Goal: Task Accomplishment & Management: Use online tool/utility

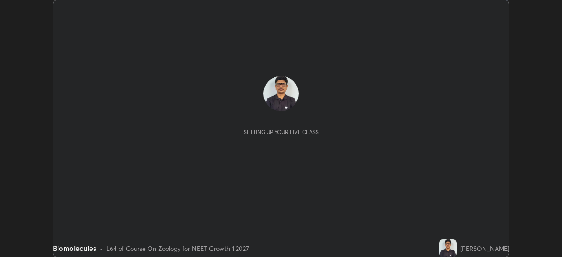
scroll to position [257, 562]
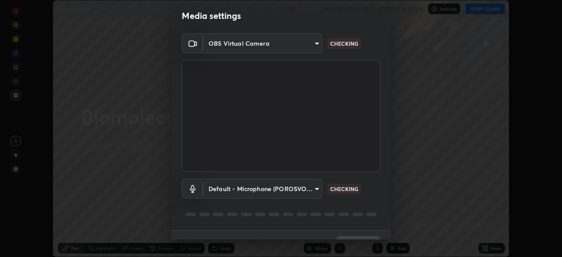
type input "7d0b8c16c6b3f4d335d6c038b97393ba862c98d75c76340e9e82cb338f64ebf2"
type input "default"
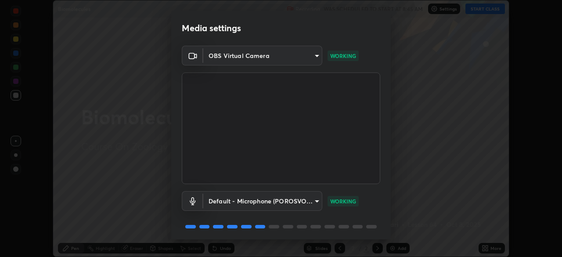
scroll to position [31, 0]
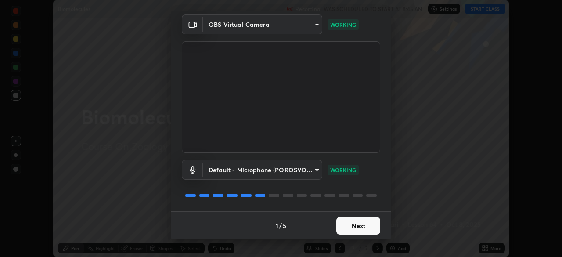
click at [357, 227] on button "Next" at bounding box center [358, 226] width 44 height 18
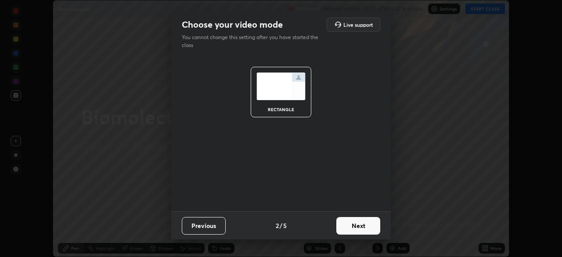
click at [357, 227] on button "Next" at bounding box center [358, 226] width 44 height 18
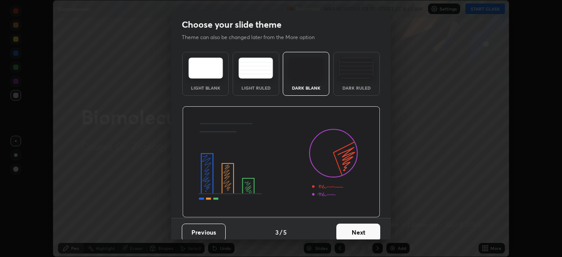
click at [358, 227] on button "Next" at bounding box center [358, 233] width 44 height 18
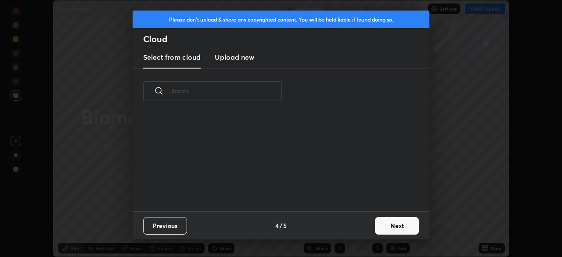
click at [378, 225] on button "Next" at bounding box center [397, 226] width 44 height 18
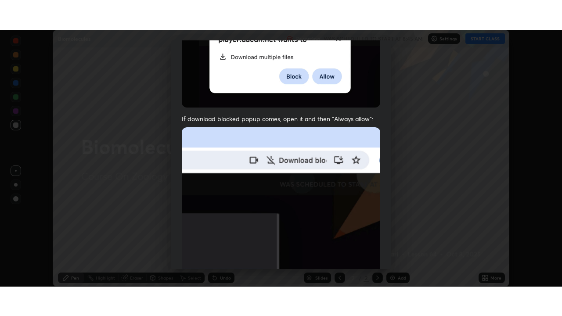
scroll to position [210, 0]
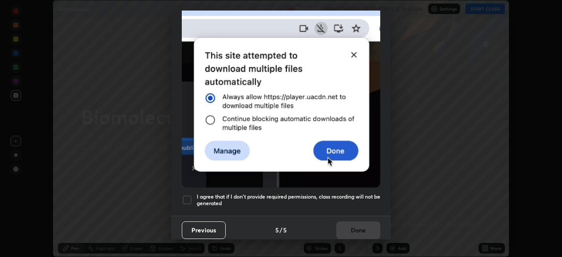
click at [347, 194] on h5 "I agree that if I don't provide required permissions, class recording will not …" at bounding box center [289, 200] width 184 height 14
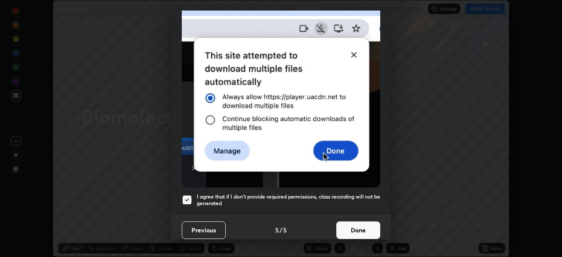
click at [354, 227] on button "Done" at bounding box center [358, 230] width 44 height 18
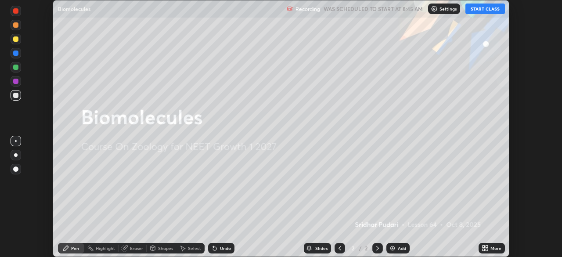
click at [481, 12] on button "START CLASS" at bounding box center [486, 9] width 40 height 11
click at [481, 10] on button "START CLASS" at bounding box center [486, 9] width 40 height 11
click at [484, 248] on icon at bounding box center [485, 248] width 7 height 7
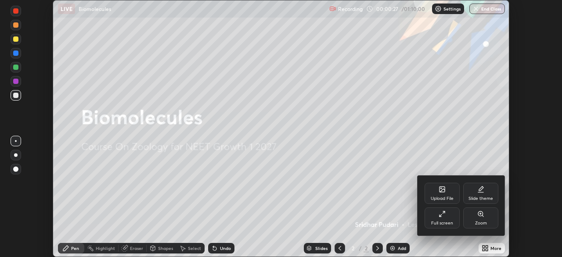
click at [442, 219] on div "Full screen" at bounding box center [442, 217] width 35 height 21
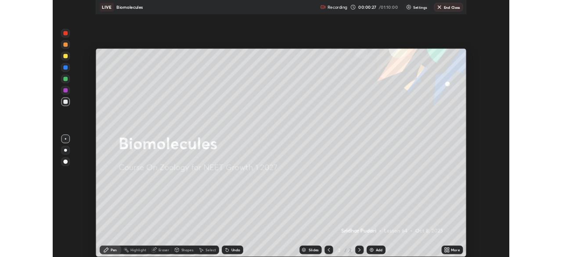
scroll to position [316, 562]
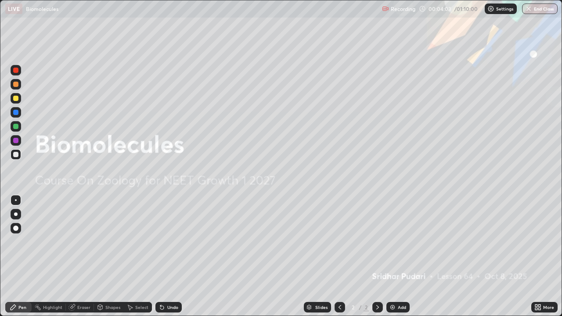
click at [16, 214] on div at bounding box center [16, 215] width 4 height 4
click at [397, 257] on div "Add" at bounding box center [398, 307] width 23 height 11
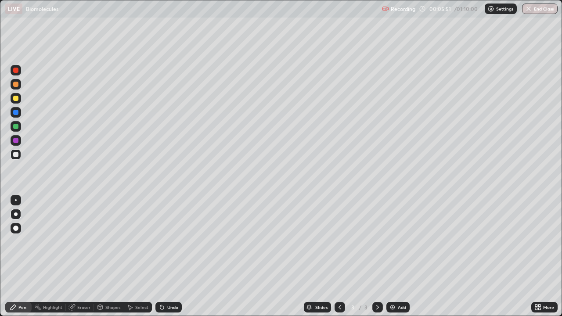
click at [17, 101] on div at bounding box center [15, 98] width 5 height 5
click at [163, 257] on icon at bounding box center [162, 307] width 7 height 7
click at [167, 257] on div "Undo" at bounding box center [172, 307] width 11 height 4
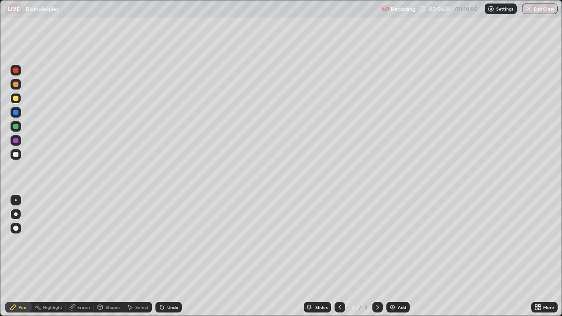
click at [167, 257] on div "Undo" at bounding box center [172, 307] width 11 height 4
click at [168, 257] on div "Undo" at bounding box center [172, 307] width 11 height 4
click at [170, 257] on div "Undo" at bounding box center [168, 307] width 26 height 11
click at [17, 113] on div at bounding box center [15, 112] width 5 height 5
click at [17, 98] on div at bounding box center [15, 98] width 5 height 5
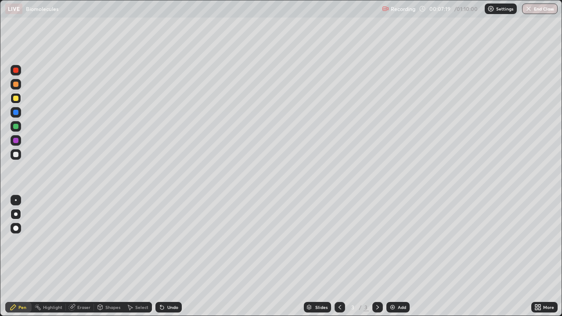
click at [20, 121] on div at bounding box center [16, 126] width 11 height 14
click at [19, 156] on div at bounding box center [16, 154] width 11 height 11
click at [168, 257] on div "Undo" at bounding box center [172, 307] width 11 height 4
click at [172, 257] on div "Undo" at bounding box center [172, 307] width 11 height 4
click at [164, 257] on icon at bounding box center [162, 307] width 7 height 7
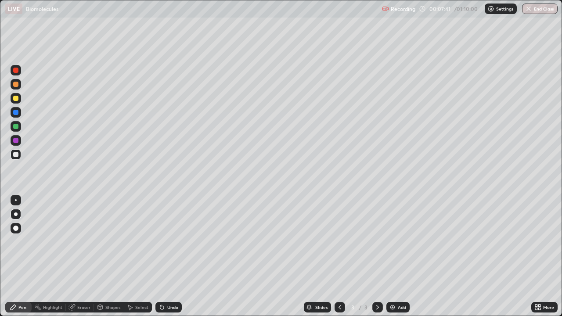
click at [166, 257] on div "Undo" at bounding box center [168, 307] width 26 height 11
click at [84, 257] on div "Eraser" at bounding box center [83, 307] width 13 height 4
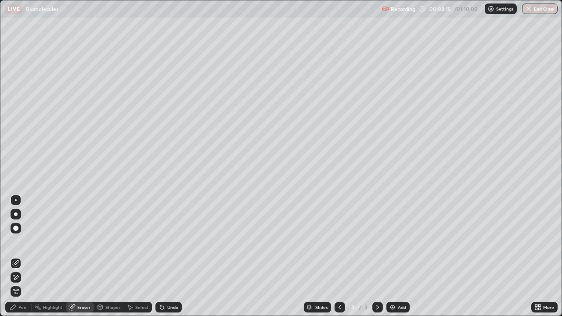
click at [18, 257] on div "Pen" at bounding box center [18, 307] width 26 height 11
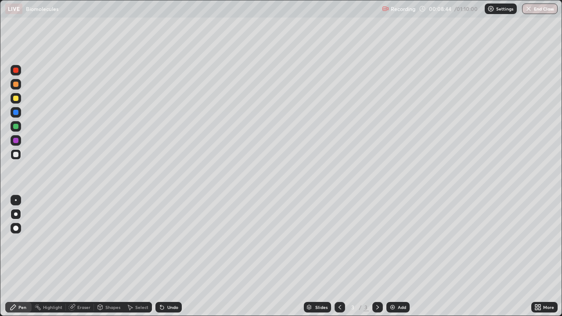
click at [18, 99] on div at bounding box center [15, 98] width 5 height 5
click at [18, 156] on div at bounding box center [16, 154] width 11 height 11
click at [17, 115] on div at bounding box center [15, 112] width 5 height 5
click at [18, 157] on div at bounding box center [15, 154] width 5 height 5
click at [79, 257] on div "Eraser" at bounding box center [83, 307] width 13 height 4
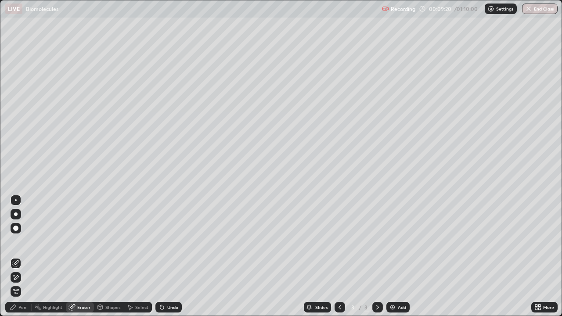
click at [19, 257] on div "Pen" at bounding box center [18, 307] width 26 height 11
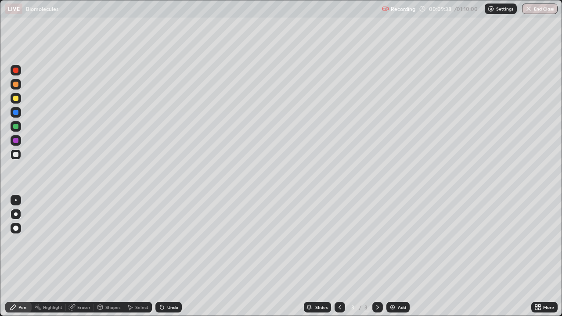
click at [83, 257] on div "Eraser" at bounding box center [83, 307] width 13 height 4
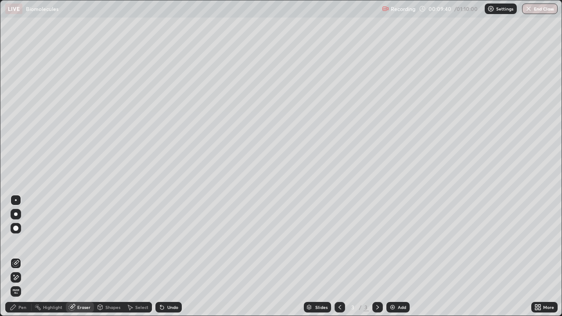
click at [21, 257] on div "Pen" at bounding box center [22, 307] width 8 height 4
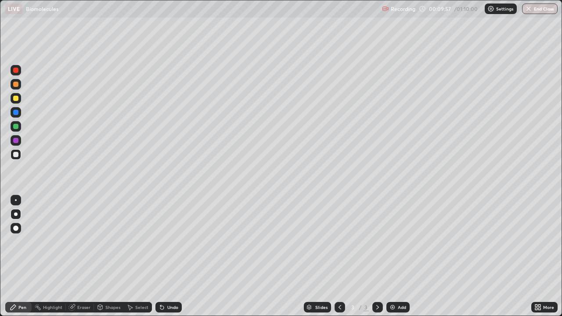
click at [14, 100] on div at bounding box center [15, 98] width 5 height 5
click at [18, 154] on div at bounding box center [15, 154] width 5 height 5
click at [174, 257] on div "Undo" at bounding box center [168, 307] width 26 height 11
click at [20, 85] on div at bounding box center [16, 84] width 11 height 11
click at [18, 153] on div at bounding box center [15, 154] width 5 height 5
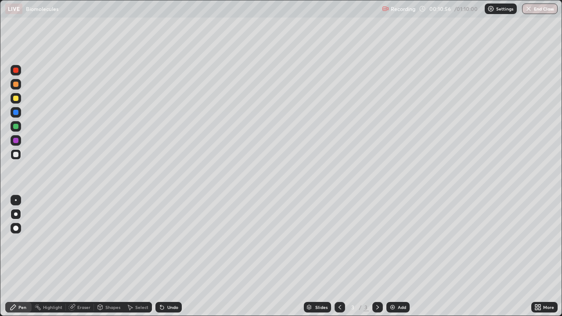
click at [173, 257] on div "Undo" at bounding box center [172, 307] width 11 height 4
click at [174, 257] on div "Undo" at bounding box center [172, 307] width 11 height 4
click at [170, 257] on div "Undo" at bounding box center [172, 307] width 11 height 4
click at [16, 82] on div at bounding box center [15, 84] width 5 height 5
click at [15, 155] on div at bounding box center [15, 154] width 5 height 5
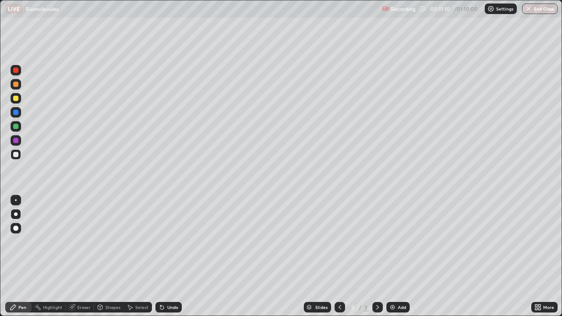
click at [163, 257] on icon at bounding box center [162, 307] width 7 height 7
click at [174, 257] on div "Undo" at bounding box center [168, 307] width 26 height 11
click at [163, 257] on icon at bounding box center [162, 307] width 7 height 7
click at [165, 257] on div "Undo" at bounding box center [168, 307] width 26 height 11
click at [167, 257] on div "Undo" at bounding box center [172, 307] width 11 height 4
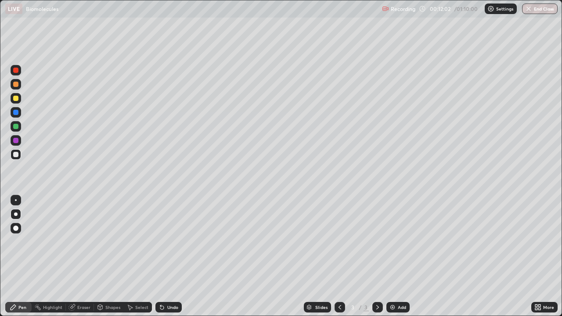
click at [167, 257] on div "Undo" at bounding box center [172, 307] width 11 height 4
click at [169, 257] on div "Undo" at bounding box center [172, 307] width 11 height 4
click at [170, 257] on div "Undo" at bounding box center [172, 307] width 11 height 4
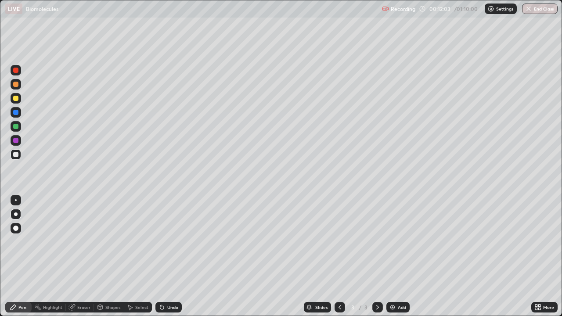
click at [169, 257] on div "Undo" at bounding box center [172, 307] width 11 height 4
click at [16, 127] on div at bounding box center [15, 126] width 5 height 5
click at [398, 257] on div "Add" at bounding box center [402, 307] width 8 height 4
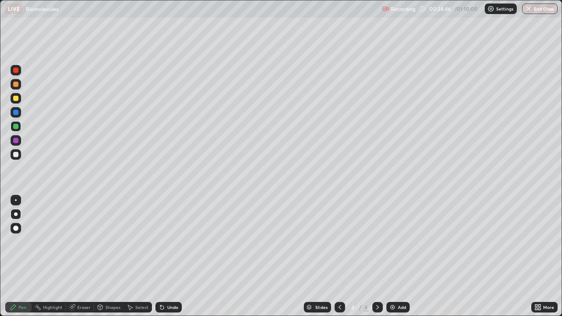
click at [540, 257] on icon at bounding box center [540, 309] width 2 height 2
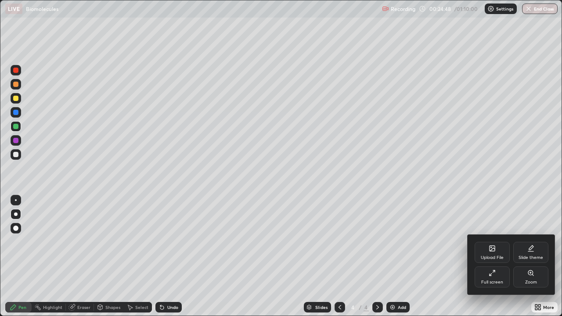
click at [484, 257] on div "Full screen" at bounding box center [492, 277] width 35 height 21
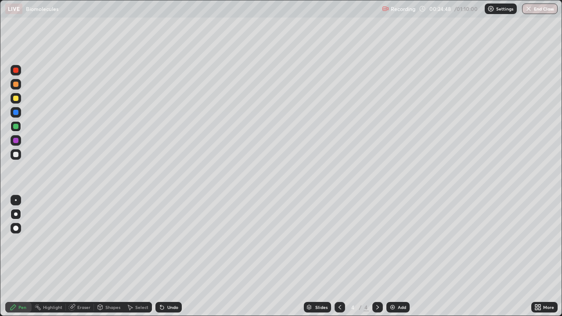
scroll to position [43668, 43362]
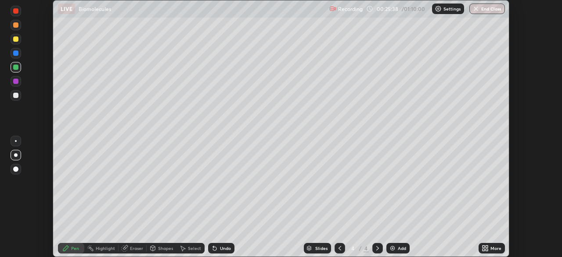
click at [484, 246] on icon at bounding box center [484, 247] width 2 height 2
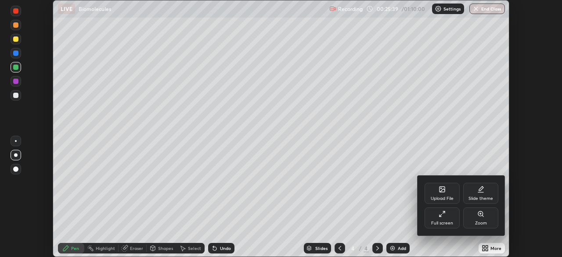
click at [436, 218] on div "Full screen" at bounding box center [442, 217] width 35 height 21
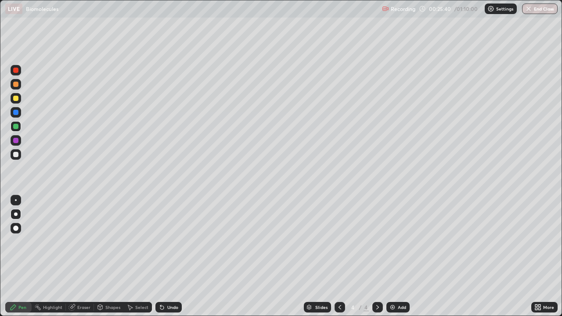
scroll to position [316, 562]
click at [339, 257] on icon at bounding box center [339, 307] width 7 height 7
click at [536, 257] on icon at bounding box center [536, 306] width 2 height 2
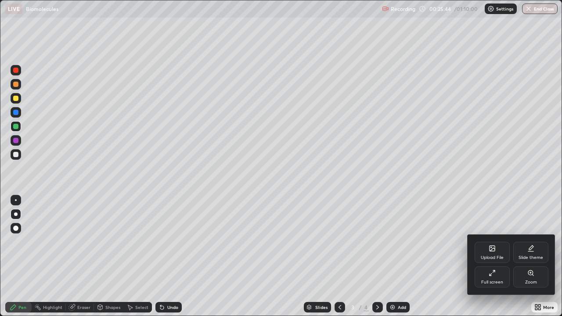
click at [486, 256] on div "Upload File" at bounding box center [492, 258] width 23 height 4
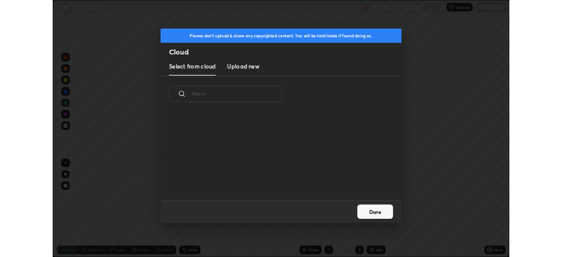
scroll to position [108, 282]
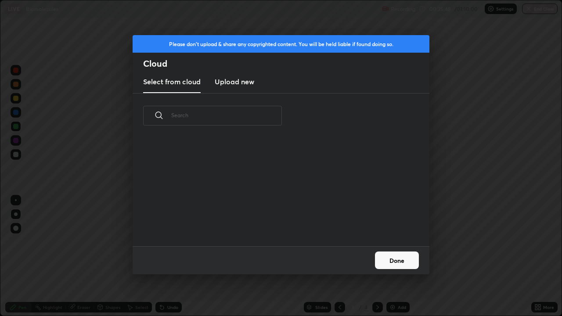
click at [235, 82] on h3 "Upload new" at bounding box center [235, 81] width 40 height 11
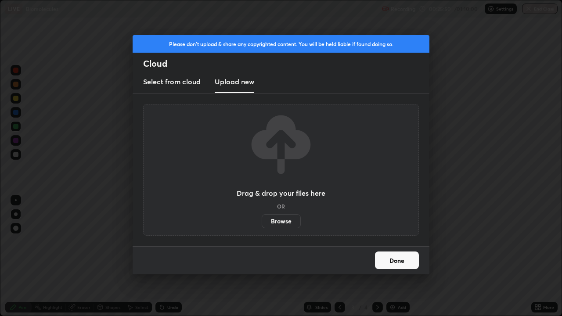
click at [274, 224] on label "Browse" at bounding box center [281, 221] width 39 height 14
click at [262, 224] on input "Browse" at bounding box center [262, 221] width 0 height 14
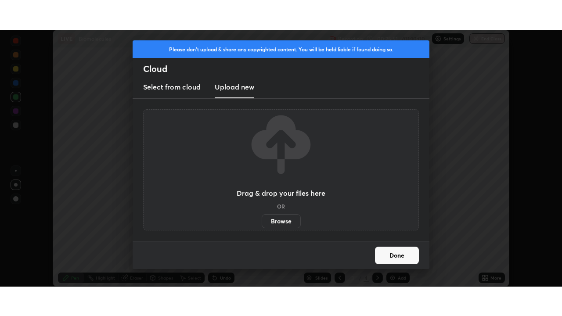
scroll to position [43668, 43362]
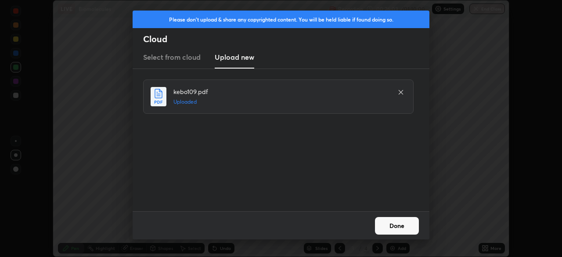
click at [386, 226] on button "Done" at bounding box center [397, 226] width 44 height 18
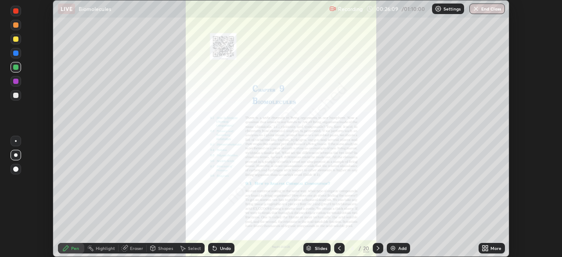
click at [487, 246] on icon at bounding box center [487, 247] width 2 height 2
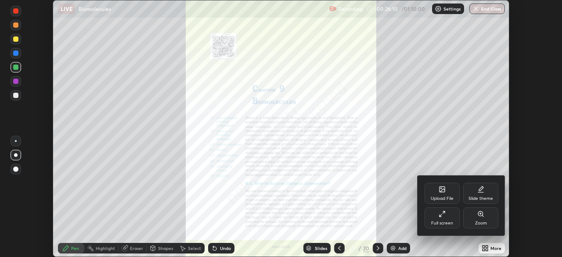
click at [445, 224] on div "Full screen" at bounding box center [442, 223] width 22 height 4
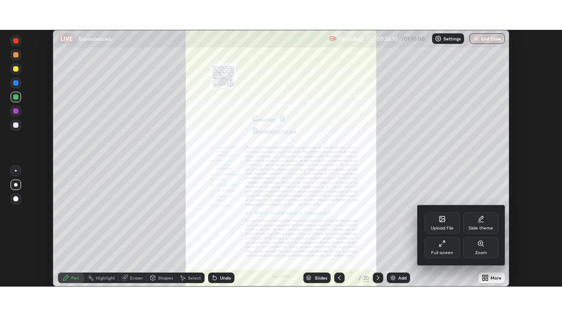
scroll to position [316, 562]
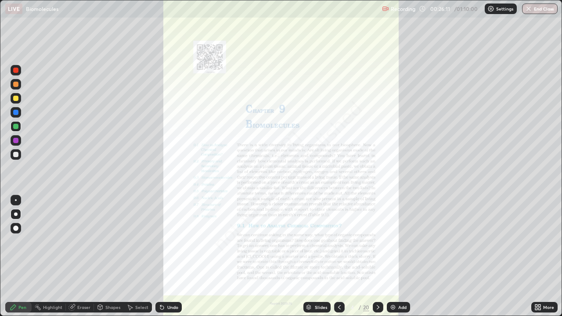
click at [364, 257] on div "20" at bounding box center [366, 308] width 6 height 8
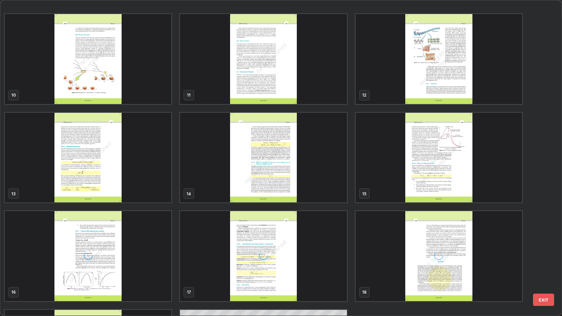
scroll to position [375, 0]
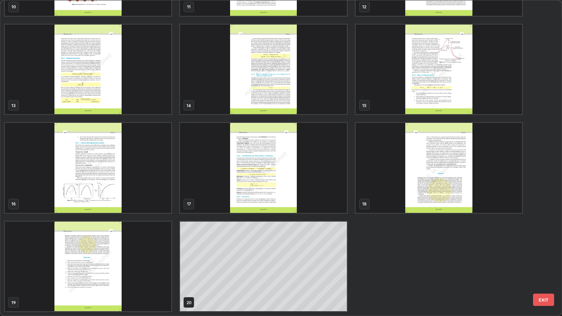
click at [261, 189] on img "grid" at bounding box center [263, 168] width 166 height 90
click at [262, 189] on img "grid" at bounding box center [263, 168] width 166 height 90
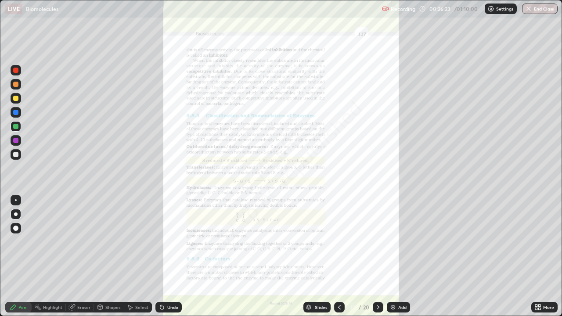
click at [536, 257] on icon at bounding box center [536, 309] width 2 height 2
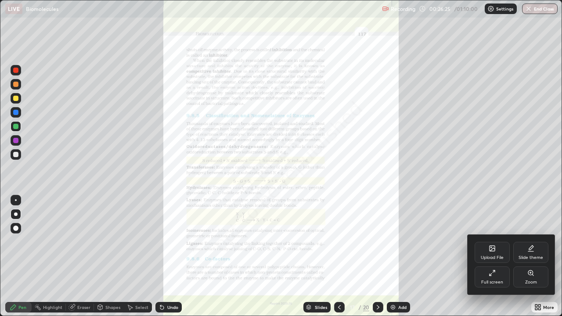
click at [530, 257] on div "Zoom" at bounding box center [530, 277] width 35 height 21
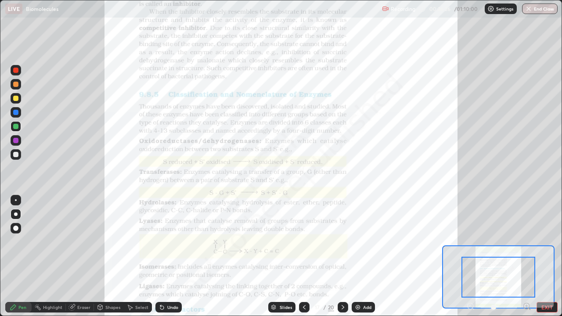
click at [527, 257] on icon at bounding box center [527, 306] width 2 height 0
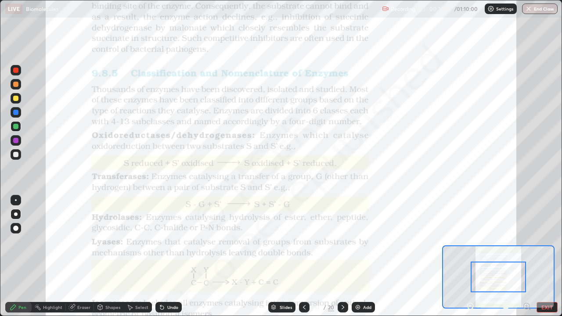
click at [527, 257] on icon at bounding box center [527, 306] width 9 height 9
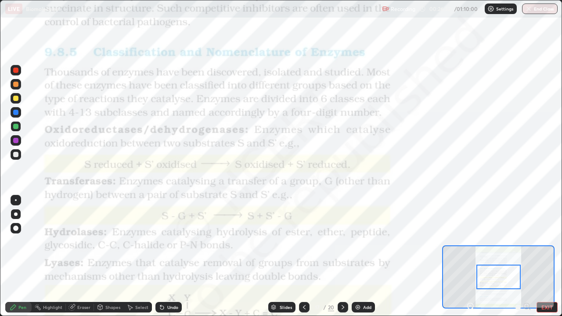
click at [16, 200] on div at bounding box center [16, 200] width 2 height 2
click at [18, 66] on div at bounding box center [16, 70] width 11 height 11
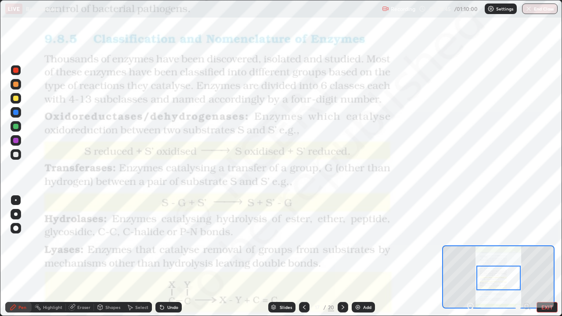
click at [18, 69] on div at bounding box center [15, 70] width 5 height 5
click at [18, 144] on div at bounding box center [16, 140] width 11 height 11
click at [16, 200] on div at bounding box center [16, 200] width 2 height 2
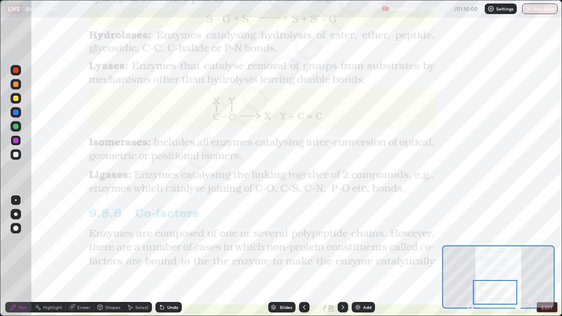
click at [366, 257] on div "Add" at bounding box center [367, 307] width 8 height 4
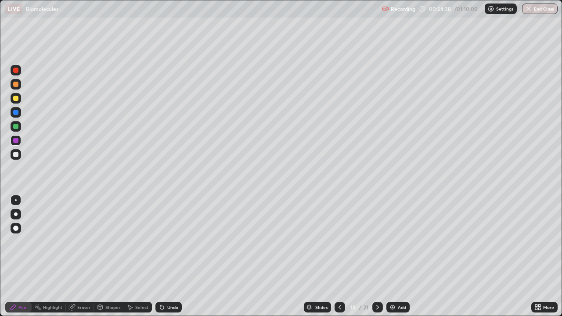
click at [15, 85] on div at bounding box center [15, 84] width 5 height 5
click at [168, 257] on div "Undo" at bounding box center [172, 307] width 11 height 4
click at [166, 257] on div "Undo" at bounding box center [168, 307] width 26 height 11
click at [16, 214] on div at bounding box center [16, 215] width 4 height 4
click at [18, 155] on div at bounding box center [15, 154] width 5 height 5
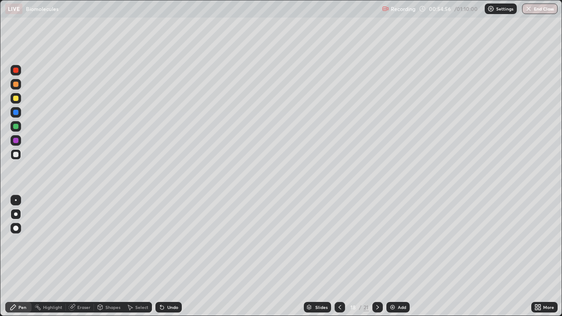
click at [16, 85] on div at bounding box center [15, 84] width 5 height 5
click at [19, 155] on div at bounding box center [16, 154] width 11 height 11
click at [19, 87] on div at bounding box center [16, 84] width 11 height 11
click at [170, 257] on div "Undo" at bounding box center [172, 307] width 11 height 4
click at [17, 127] on div at bounding box center [15, 126] width 5 height 5
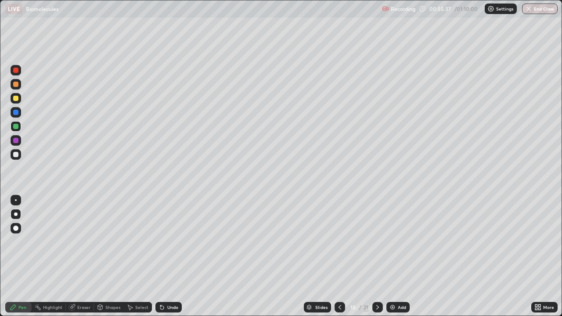
click at [16, 83] on div at bounding box center [15, 84] width 5 height 5
click at [17, 155] on div at bounding box center [15, 154] width 5 height 5
click at [18, 85] on div at bounding box center [15, 84] width 5 height 5
click at [15, 127] on div at bounding box center [15, 126] width 5 height 5
click at [19, 154] on div at bounding box center [16, 154] width 11 height 11
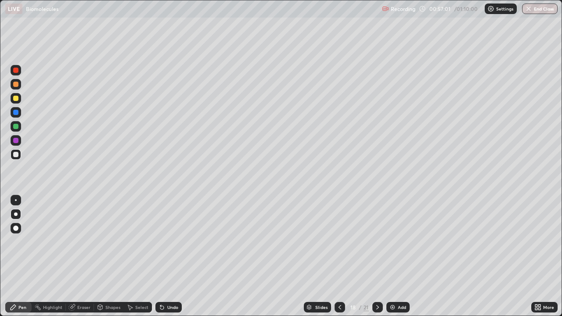
click at [18, 154] on div at bounding box center [15, 154] width 5 height 5
click at [171, 257] on div "Undo" at bounding box center [172, 307] width 11 height 4
click at [399, 257] on div "Add" at bounding box center [402, 307] width 8 height 4
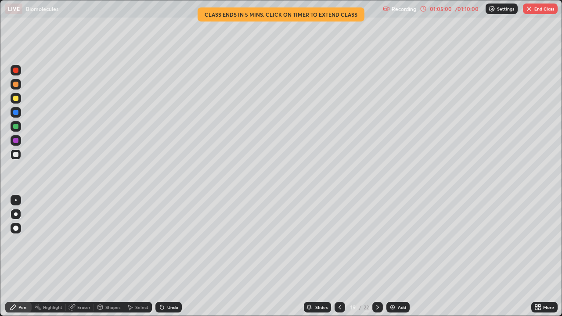
click at [19, 87] on div at bounding box center [16, 84] width 11 height 11
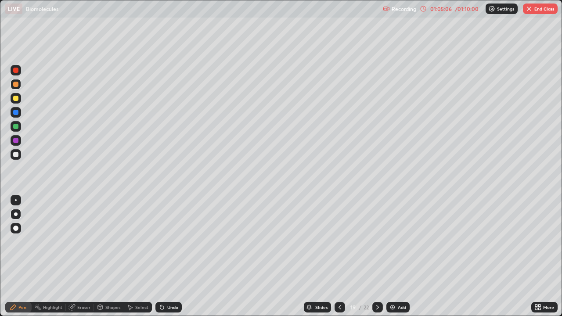
click at [17, 156] on div at bounding box center [15, 154] width 5 height 5
click at [19, 100] on div at bounding box center [16, 98] width 11 height 11
click at [82, 257] on div "Eraser" at bounding box center [83, 307] width 13 height 4
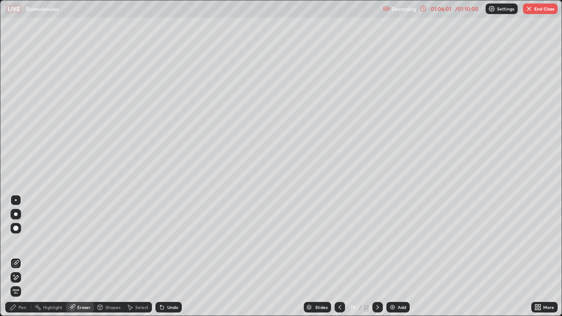
click at [15, 257] on icon at bounding box center [13, 307] width 5 height 5
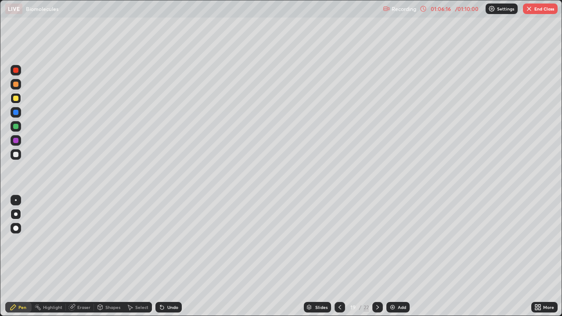
click at [20, 155] on div at bounding box center [16, 154] width 11 height 11
click at [170, 257] on div "Undo" at bounding box center [172, 307] width 11 height 4
click at [170, 257] on div "Undo" at bounding box center [168, 307] width 26 height 11
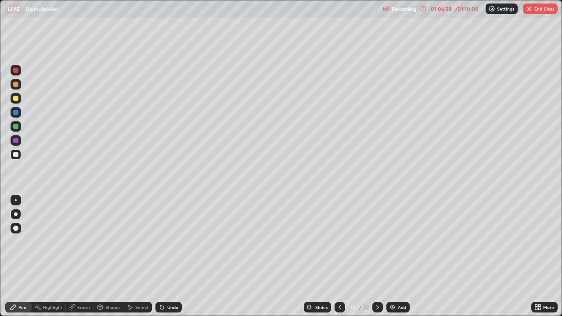
click at [169, 257] on div "Undo" at bounding box center [168, 307] width 26 height 11
click at [167, 257] on div "Undo" at bounding box center [172, 307] width 11 height 4
click at [17, 101] on div at bounding box center [16, 98] width 11 height 11
click at [16, 100] on div at bounding box center [15, 98] width 5 height 5
click at [20, 157] on div at bounding box center [16, 154] width 11 height 11
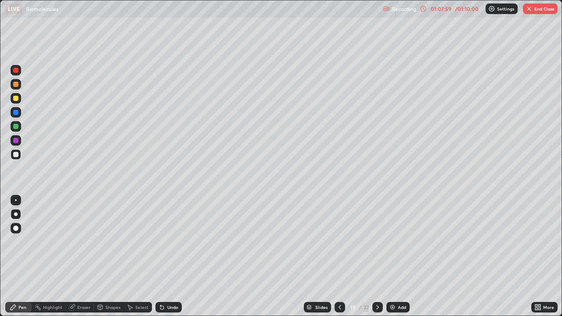
click at [172, 257] on div "Undo" at bounding box center [172, 307] width 11 height 4
click at [172, 257] on div "Undo" at bounding box center [168, 307] width 26 height 11
click at [170, 257] on div "Undo" at bounding box center [172, 307] width 11 height 4
click at [169, 257] on div "Undo" at bounding box center [168, 307] width 26 height 11
click at [170, 257] on div "Undo" at bounding box center [172, 307] width 11 height 4
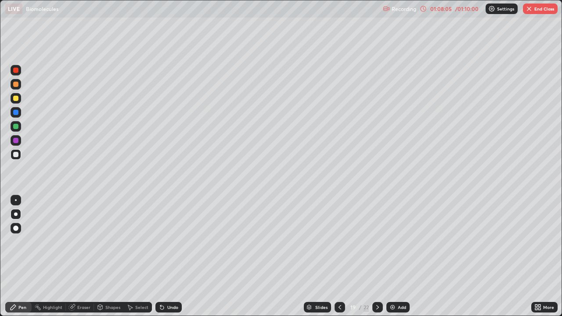
click at [170, 257] on div "Undo" at bounding box center [172, 307] width 11 height 4
click at [17, 101] on div at bounding box center [16, 98] width 11 height 11
click at [172, 257] on div "Undo" at bounding box center [168, 307] width 26 height 11
click at [168, 257] on div "Undo" at bounding box center [172, 307] width 11 height 4
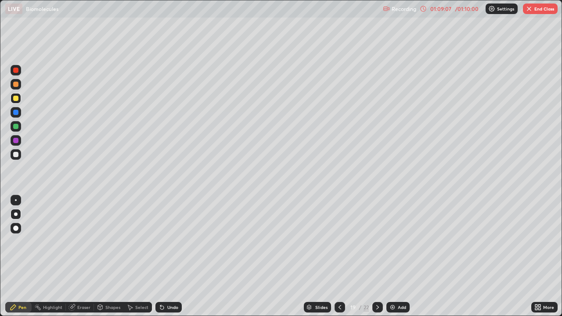
click at [19, 154] on div at bounding box center [16, 154] width 11 height 11
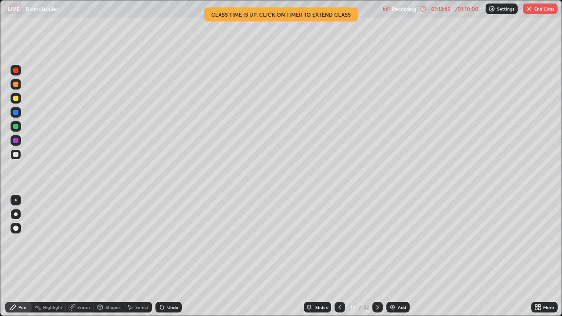
click at [339, 257] on icon at bounding box center [339, 307] width 7 height 7
click at [377, 257] on icon at bounding box center [377, 307] width 7 height 7
click at [81, 257] on div "Eraser" at bounding box center [83, 307] width 13 height 4
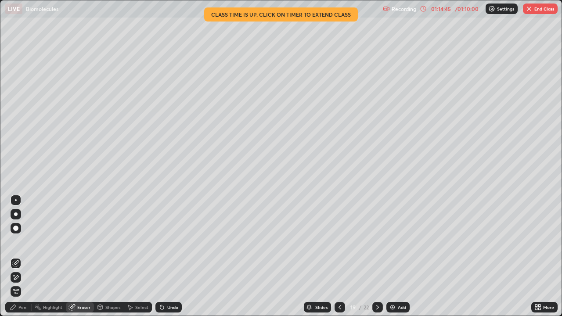
click at [24, 257] on div "Pen" at bounding box center [18, 307] width 26 height 11
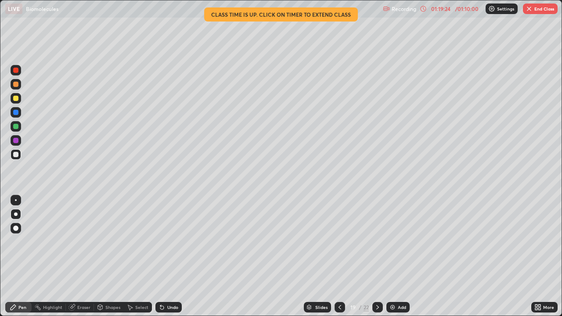
click at [535, 7] on button "End Class" at bounding box center [540, 9] width 35 height 11
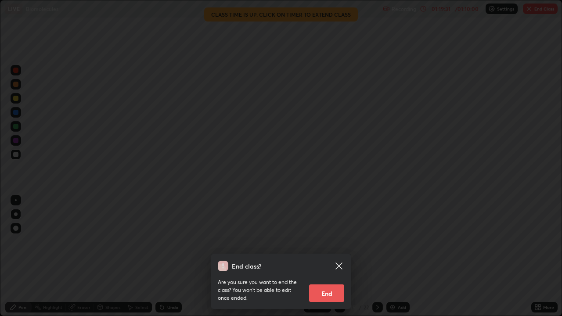
click at [331, 257] on button "End" at bounding box center [326, 294] width 35 height 18
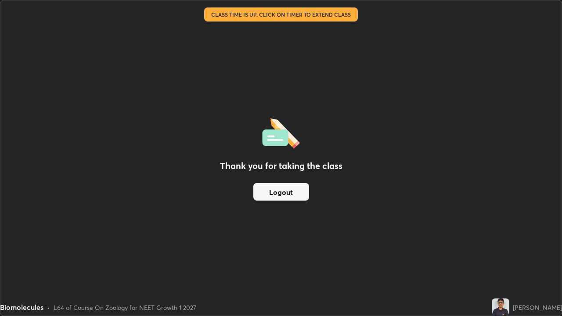
click at [304, 194] on button "Logout" at bounding box center [281, 192] width 56 height 18
